Goal: Task Accomplishment & Management: Manage account settings

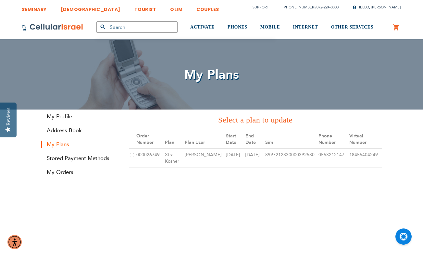
click at [133, 156] on input "checkbox" at bounding box center [132, 155] width 4 height 4
checkbox input "true"
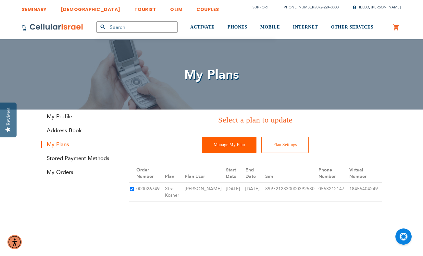
click at [241, 148] on input "Manage My Plan" at bounding box center [229, 145] width 54 height 16
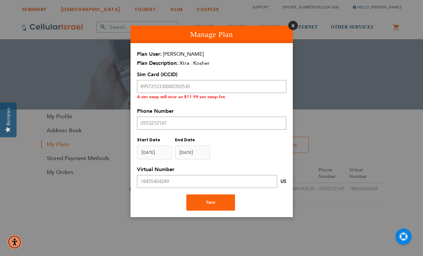
click at [292, 24] on button "Close" at bounding box center [292, 25] width 9 height 9
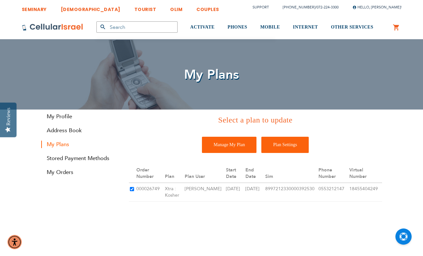
click at [280, 142] on input "Plan Settings" at bounding box center [284, 145] width 47 height 16
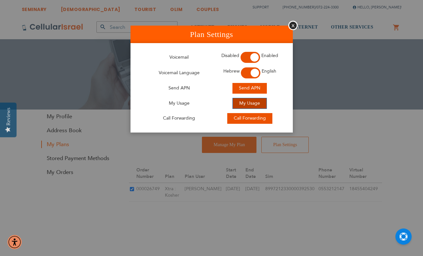
click at [257, 103] on span "My Usage" at bounding box center [249, 103] width 21 height 6
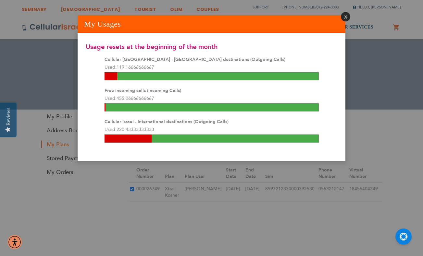
click at [347, 16] on button "Close" at bounding box center [344, 16] width 9 height 9
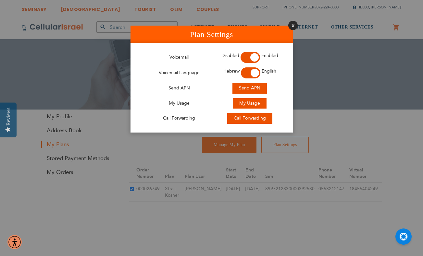
click at [294, 26] on button "Close" at bounding box center [292, 25] width 9 height 9
